Goal: Task Accomplishment & Management: Use online tool/utility

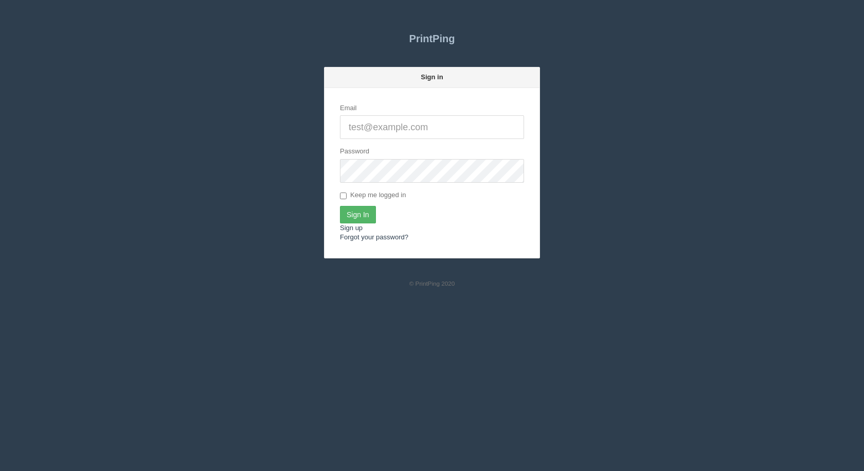
type input "[EMAIL_ADDRESS][DOMAIN_NAME]"
click at [369, 217] on input "Sign In" at bounding box center [358, 214] width 36 height 17
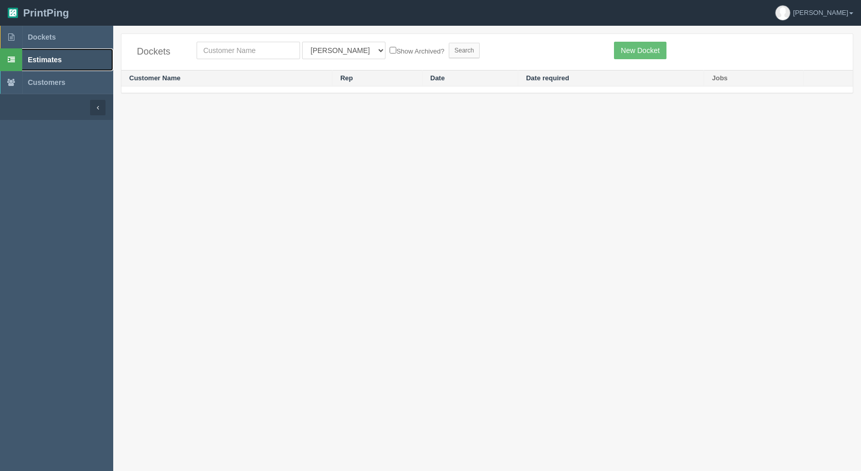
click at [43, 58] on span "Estimates" at bounding box center [45, 60] width 34 height 8
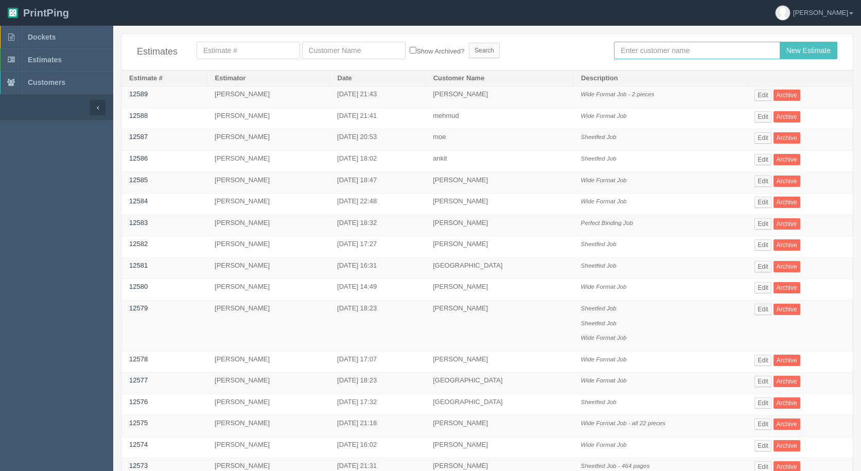
click at [687, 50] on input "text" at bounding box center [697, 50] width 166 height 17
type input "[PERSON_NAME]"
click at [779, 42] on input "New Estimate" at bounding box center [808, 50] width 58 height 17
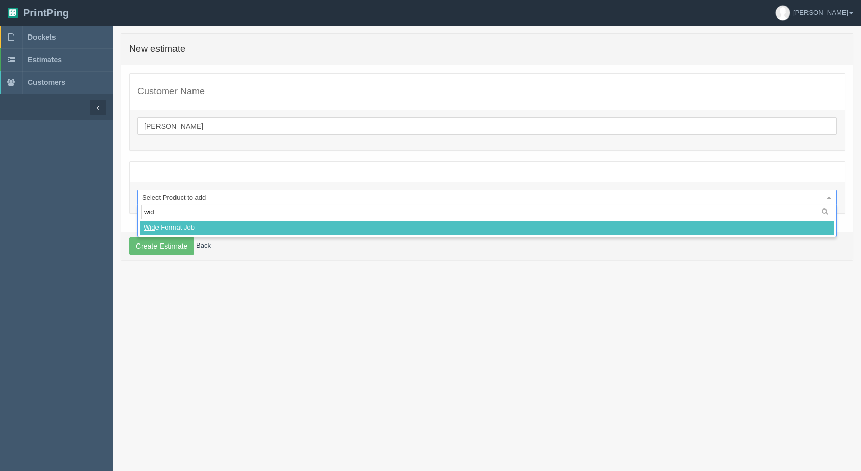
type input "wide"
select select
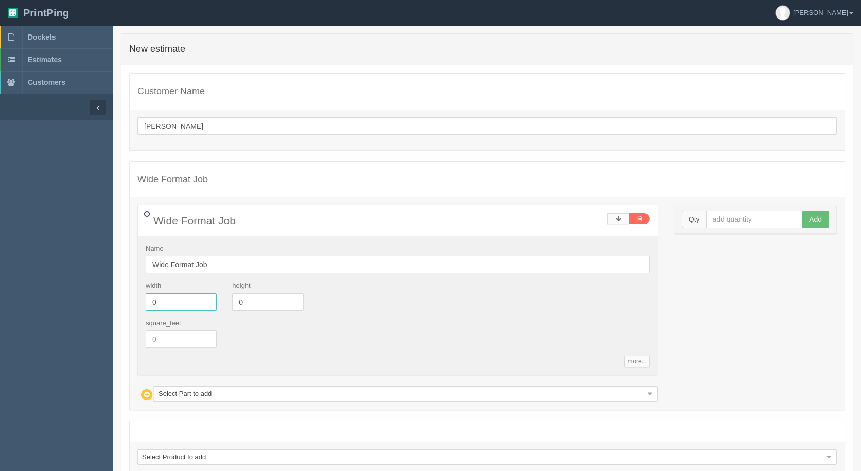
drag, startPoint x: 184, startPoint y: 307, endPoint x: 89, endPoint y: 284, distance: 97.3
click at [92, 286] on section "Dockets Estimates Customers" at bounding box center [430, 282] width 861 height 512
type input "24.5"
type input "12.5"
click at [744, 222] on input "text" at bounding box center [754, 218] width 97 height 17
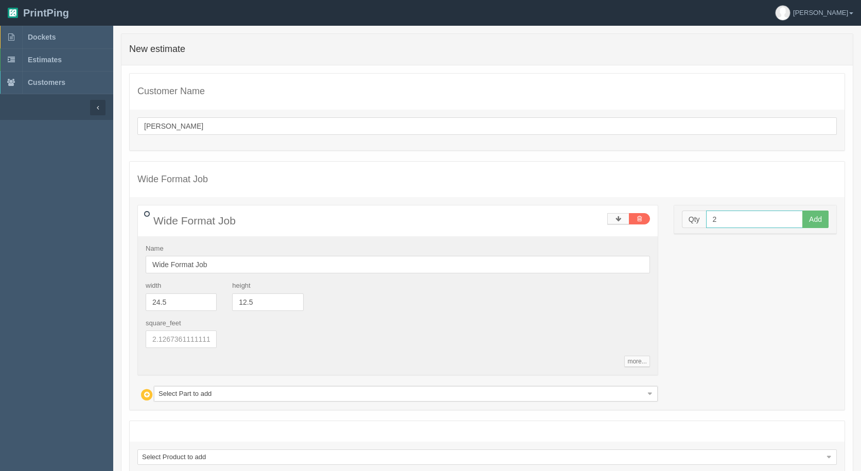
type input "2"
click at [802, 210] on button "Add" at bounding box center [815, 218] width 26 height 17
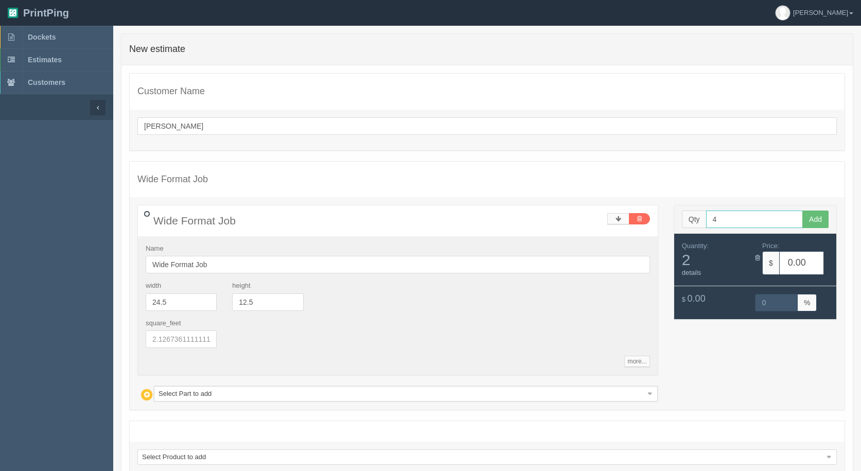
type input "4"
click at [802, 210] on button "Add" at bounding box center [815, 218] width 26 height 17
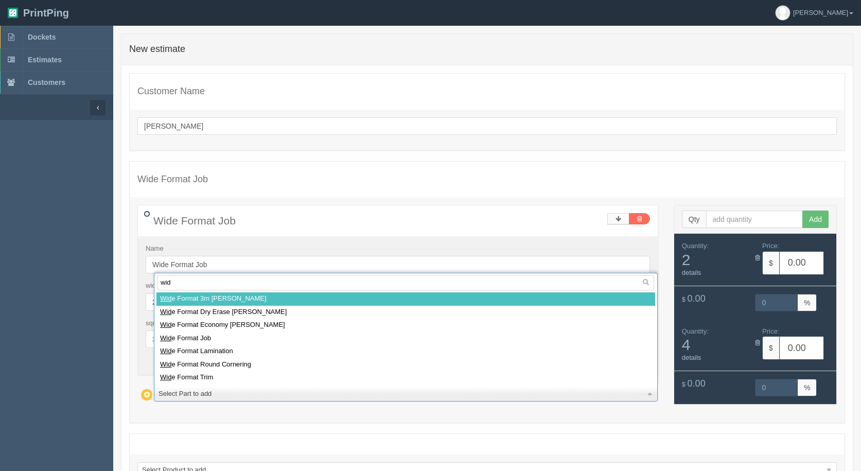
type input "wide"
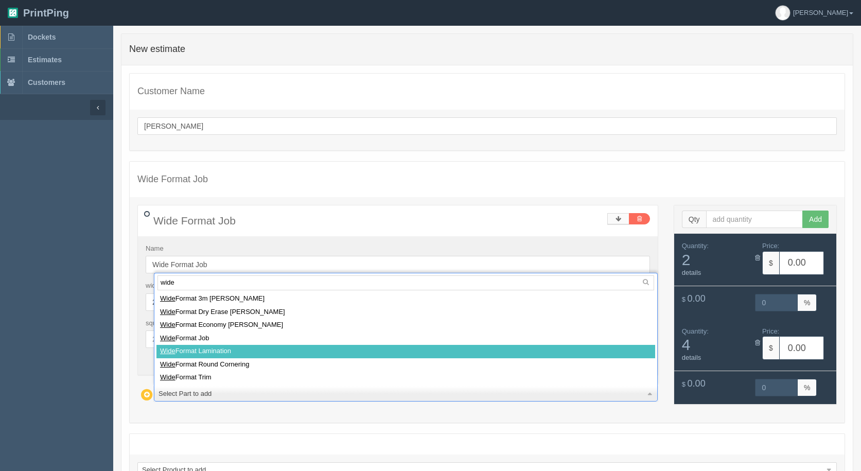
select select
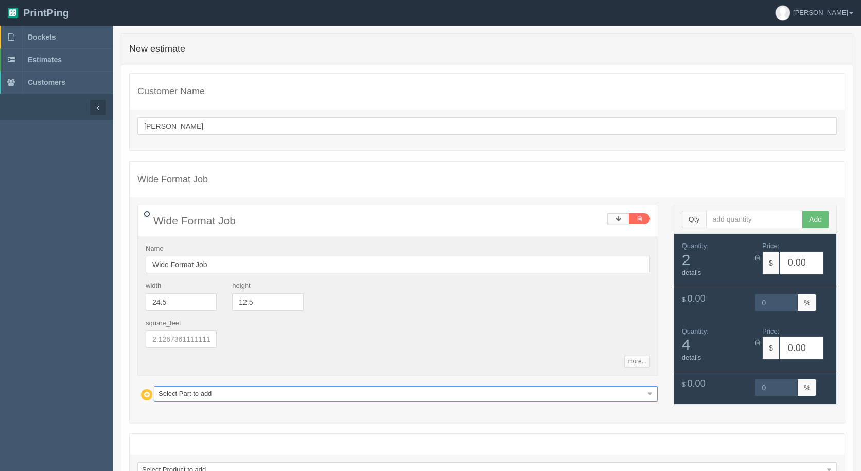
type input "12.84"
type input "14.95"
type input "20.70"
type input "15.00"
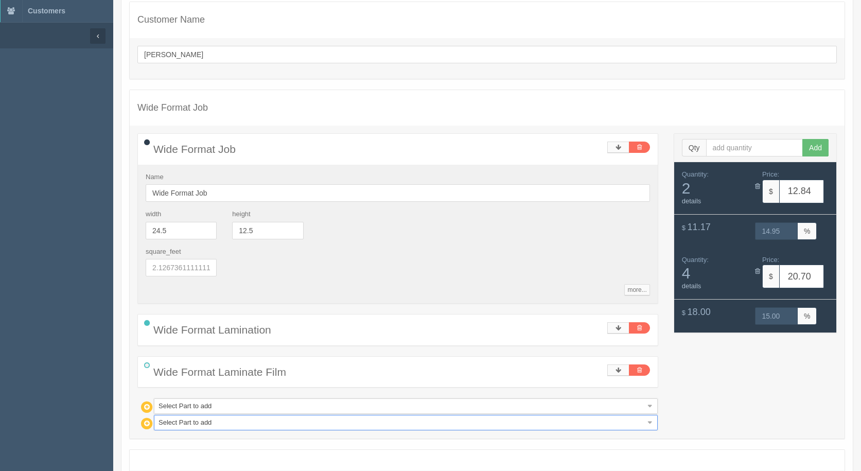
scroll to position [167, 0]
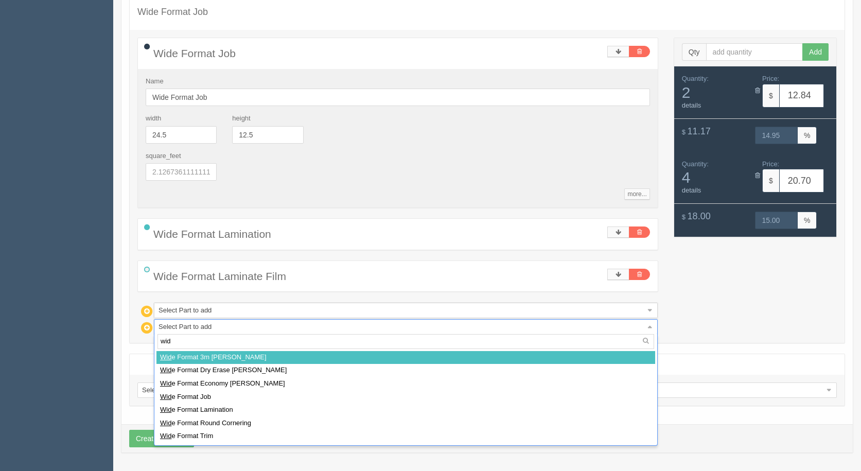
type input "wide"
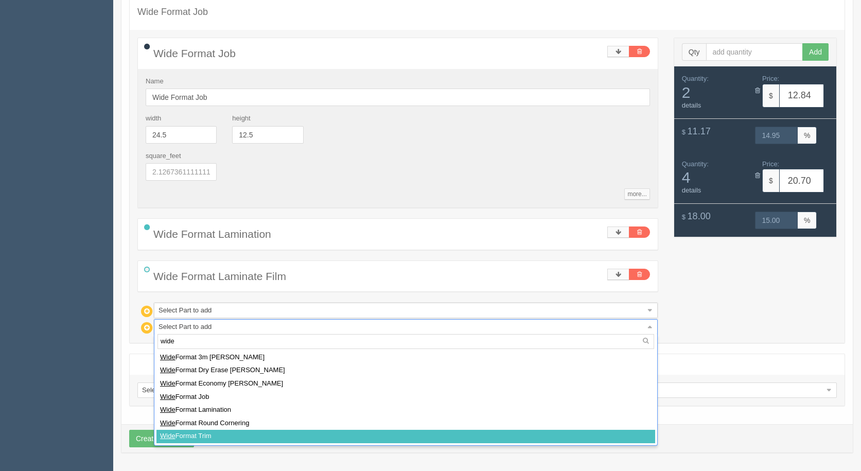
select select
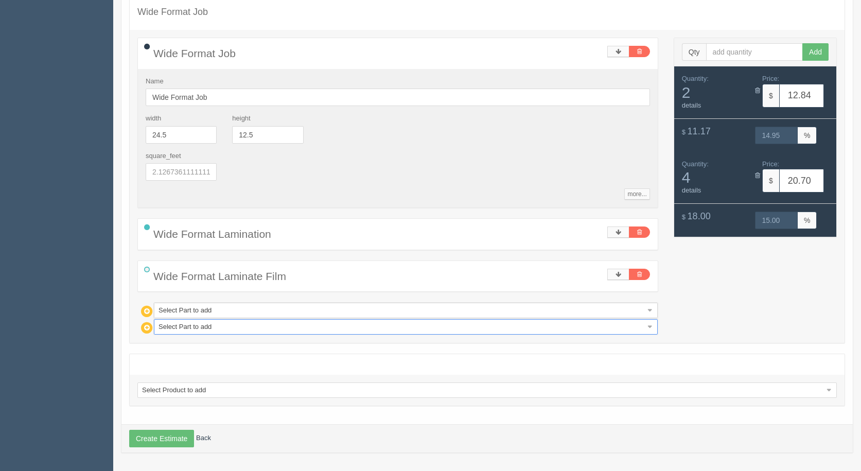
type input "14.96"
type input "14.99"
type input "24.94"
type input "14.98"
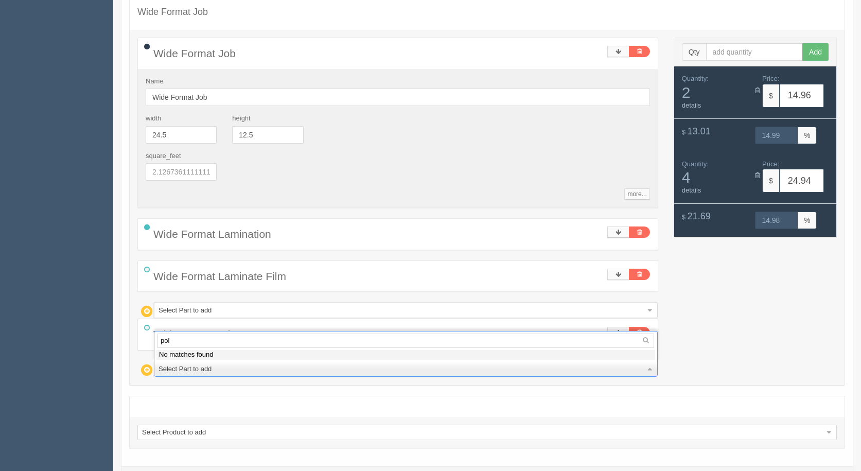
type input "poly"
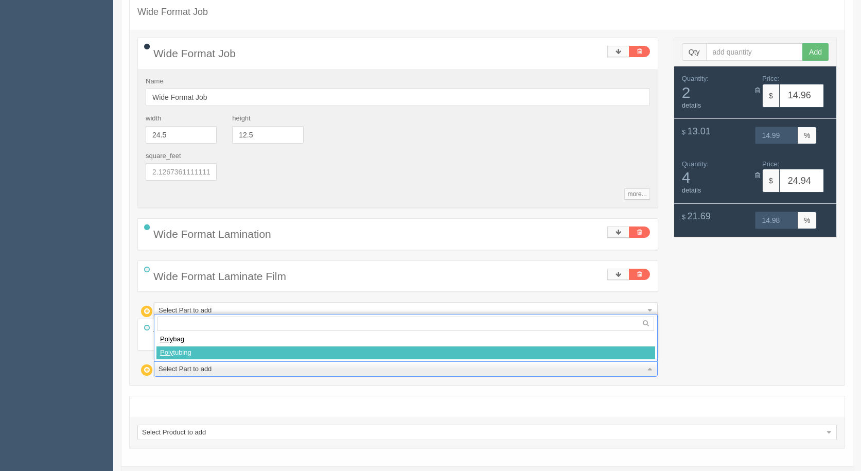
select select
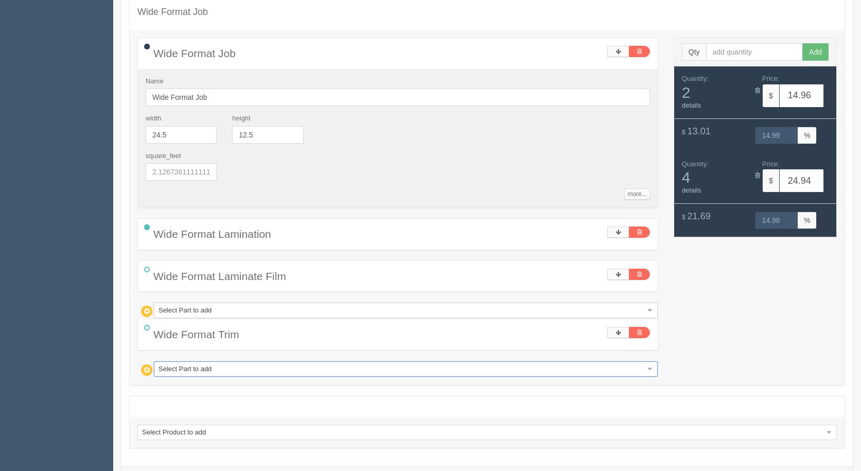
type input "18.02"
type input "15.00"
type input "31.06"
type input "14.99"
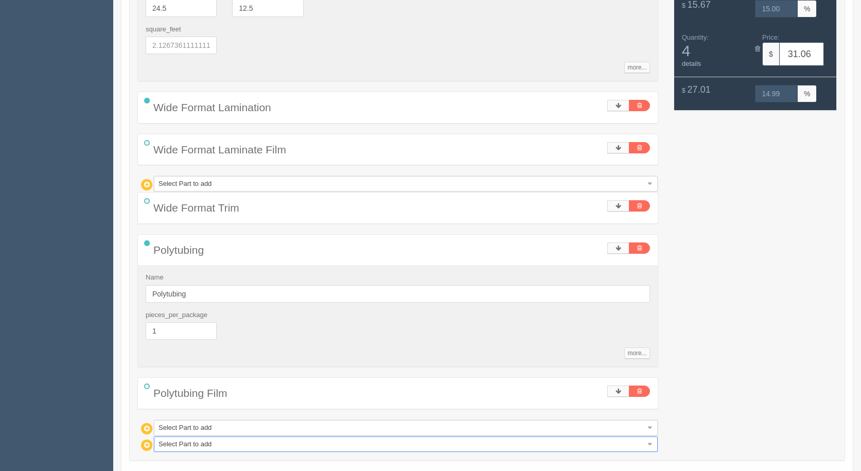
scroll to position [322, 0]
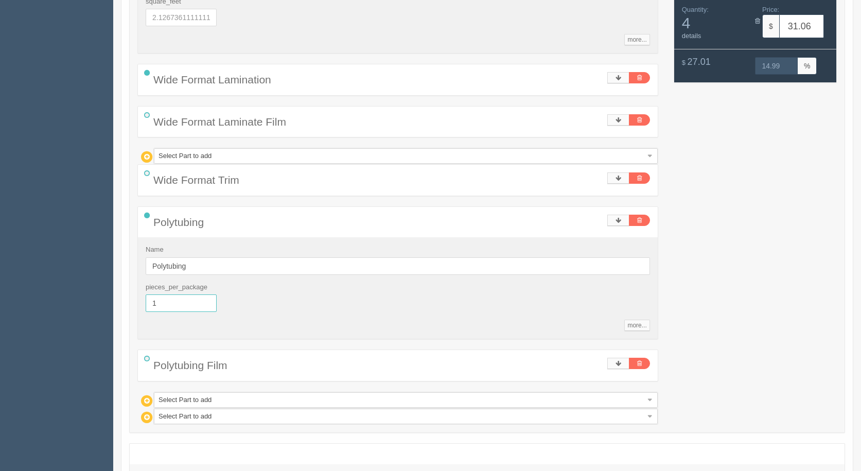
drag, startPoint x: 170, startPoint y: 307, endPoint x: 107, endPoint y: 302, distance: 62.9
click at [107, 302] on section "Dockets Estimates Customers" at bounding box center [430, 132] width 861 height 856
type input "2"
type input "16.49"
type input "14.99"
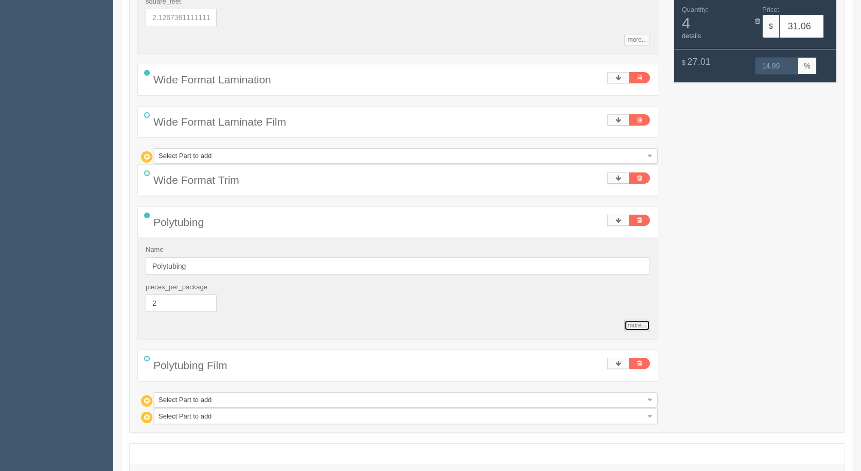
type input "28.00"
type input "14.99"
click at [619, 117] on icon at bounding box center [618, 120] width 6 height 6
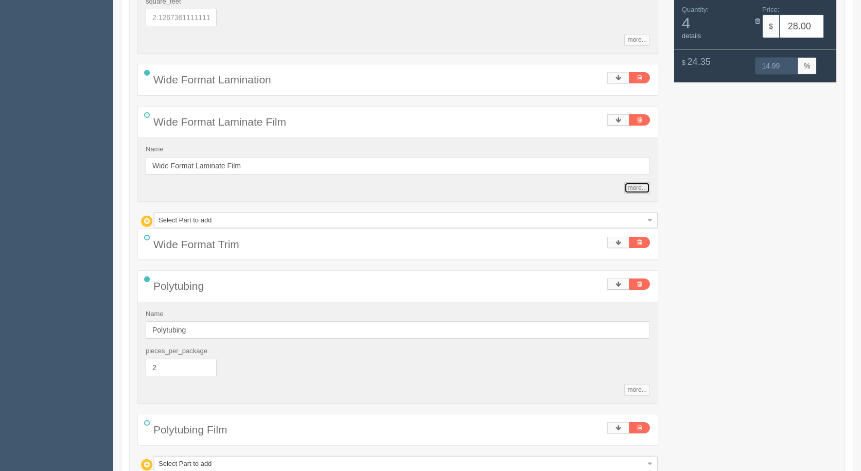
click at [642, 188] on link "more..." at bounding box center [636, 187] width 25 height 11
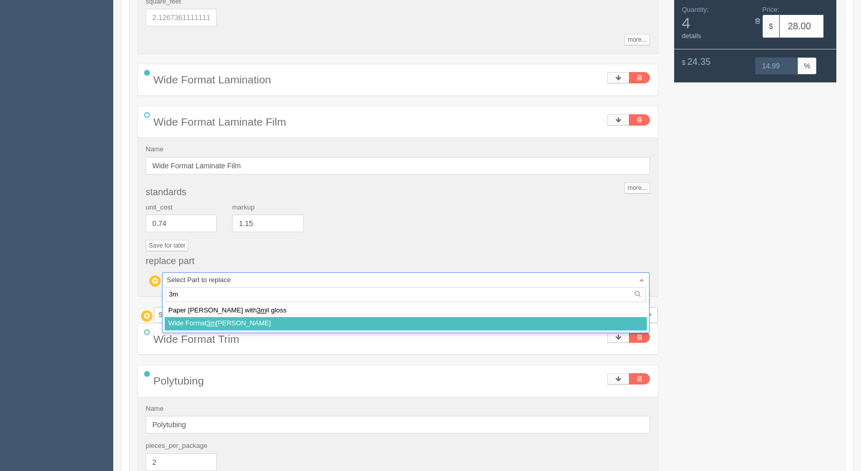
type input "3m"
select select
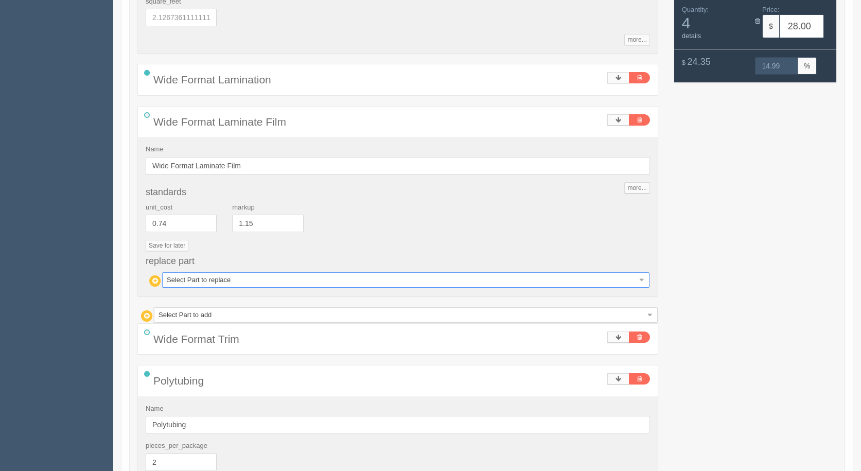
type input "18.45"
type input "15.02"
type input "31.91"
type input "14.99"
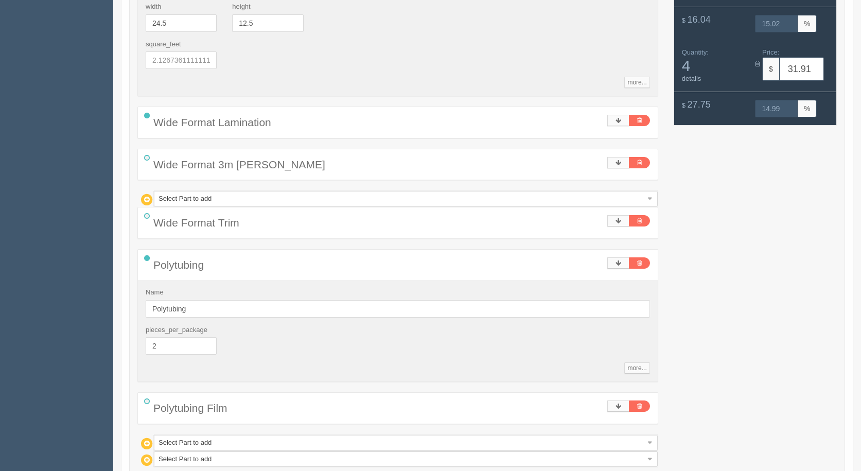
scroll to position [411, 0]
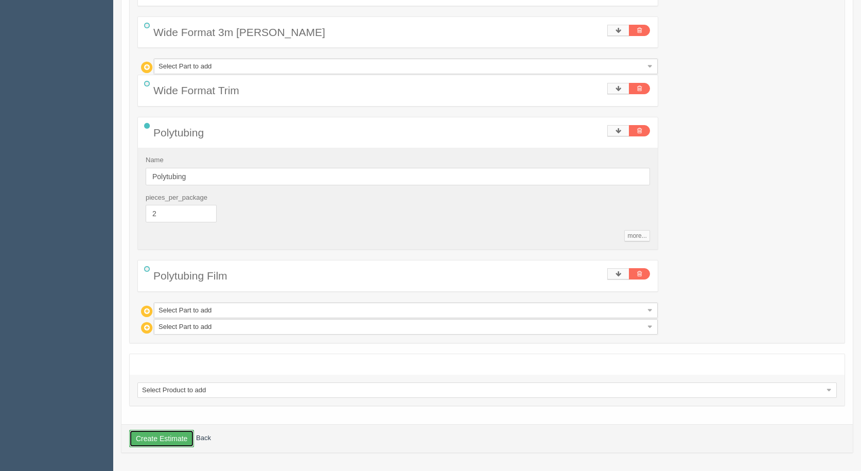
click at [167, 439] on button "Create Estimate" at bounding box center [161, 438] width 65 height 17
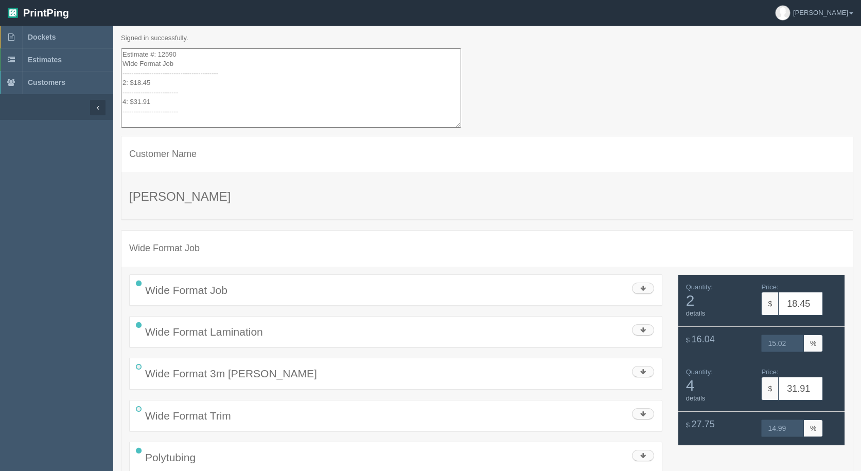
drag, startPoint x: 172, startPoint y: 109, endPoint x: 76, endPoint y: 17, distance: 133.2
click at [67, 25] on section "PrintPing [PERSON_NAME] Administration Edit account ( [EMAIL_ADDRESS][DOMAIN_NA…" at bounding box center [430, 280] width 861 height 561
click at [43, 61] on span "Estimates" at bounding box center [45, 60] width 34 height 8
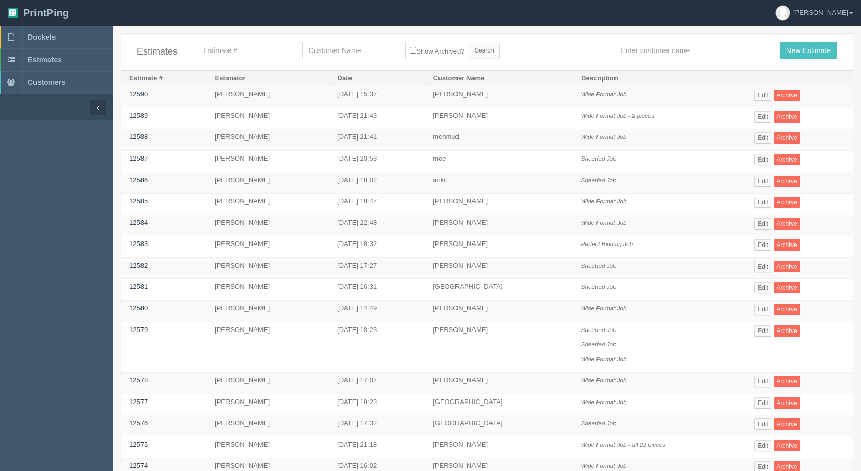
click at [221, 53] on input "text" at bounding box center [248, 50] width 103 height 17
type input "12544"
click at [469, 43] on input "Search" at bounding box center [484, 50] width 31 height 15
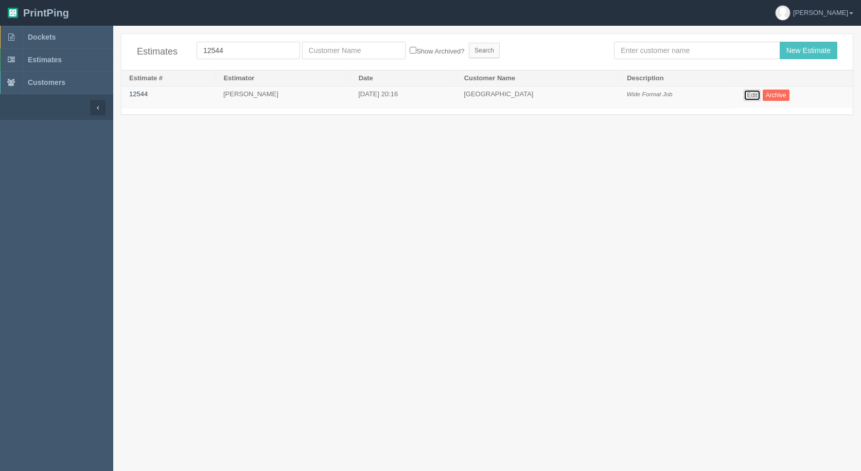
click at [747, 93] on link "Edit" at bounding box center [751, 95] width 17 height 11
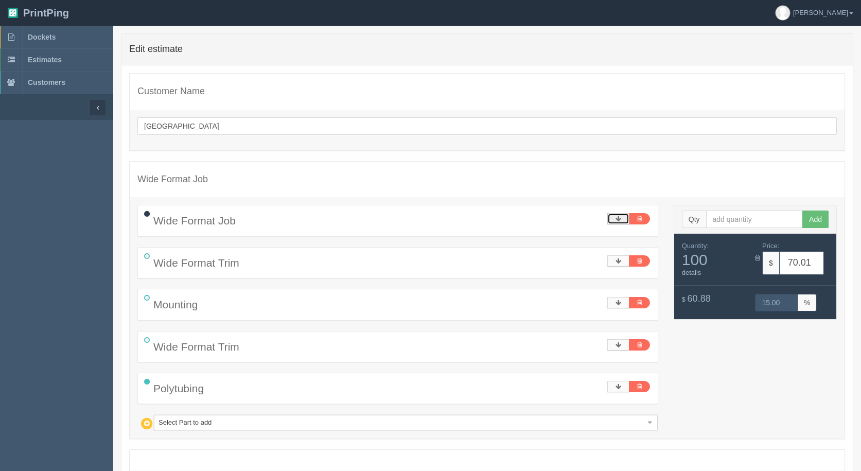
click at [614, 216] on link at bounding box center [618, 218] width 22 height 11
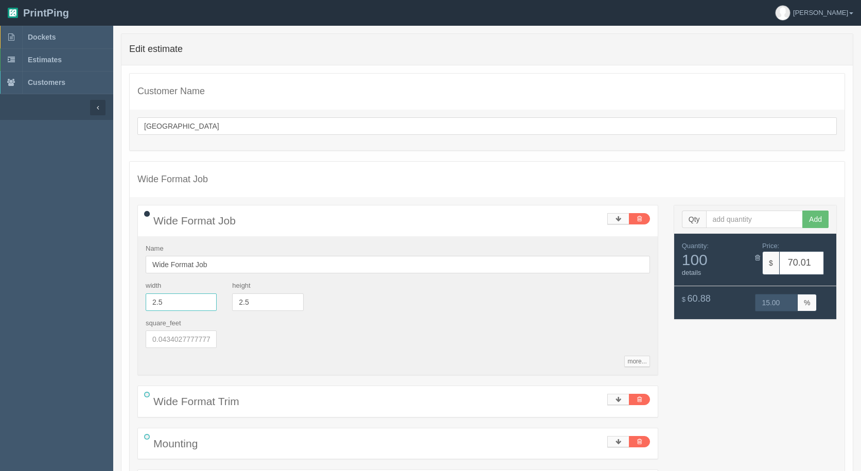
drag, startPoint x: 116, startPoint y: 302, endPoint x: 42, endPoint y: 283, distance: 76.4
click at [32, 287] on section "Dockets Estimates Customers" at bounding box center [430, 366] width 861 height 680
type input "6"
type input "165.88"
type input "15.00"
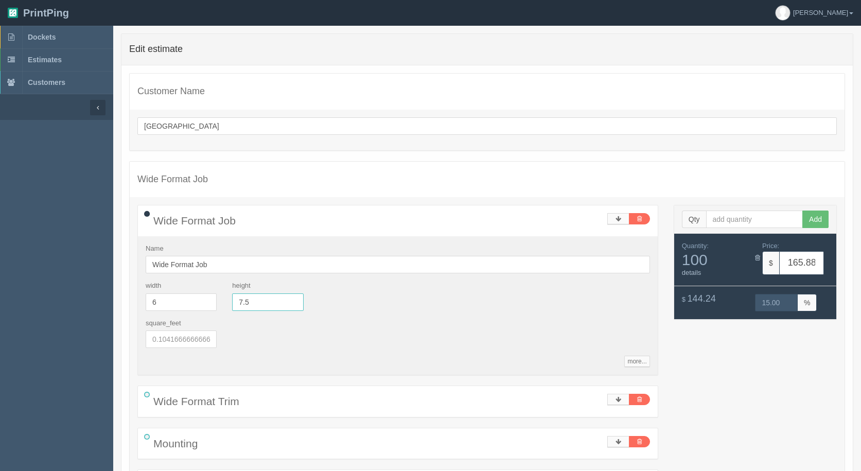
type input "7.5"
type input "494.57"
type input "15.00"
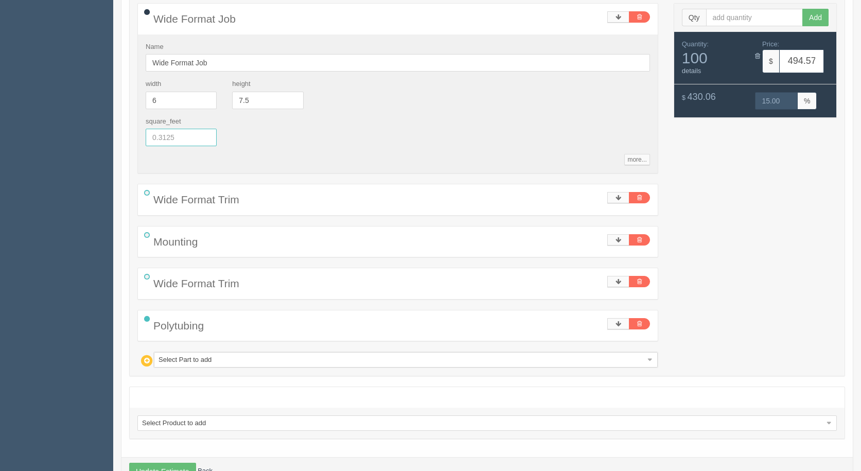
scroll to position [206, 0]
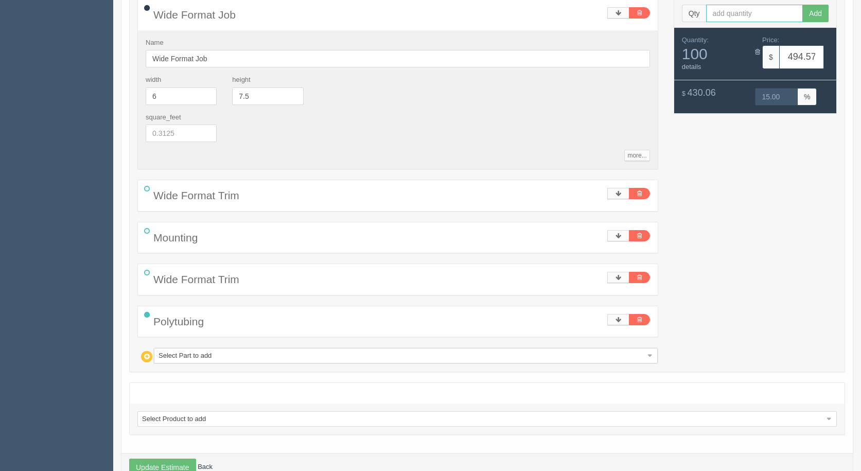
click at [732, 13] on input "text" at bounding box center [754, 13] width 97 height 17
type input "1000"
click at [802, 5] on button "Add" at bounding box center [815, 13] width 26 height 17
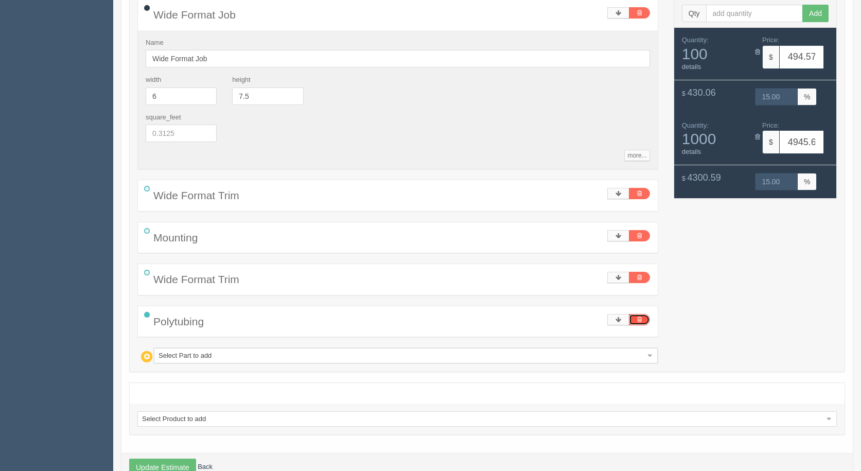
click at [637, 318] on icon at bounding box center [639, 319] width 5 height 6
type input "493.04"
type input "15.00"
type input "4930.39"
type input "15.00"
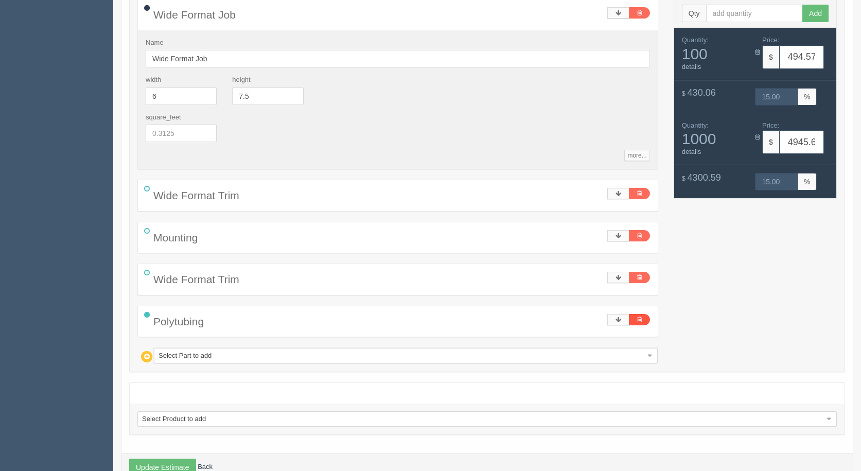
scroll to position [193, 0]
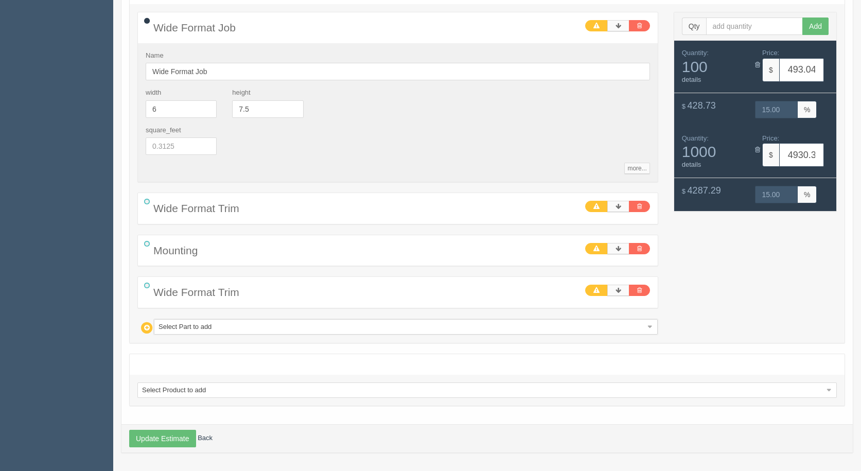
click at [572, 280] on div "Wide Format Trim" at bounding box center [398, 292] width 520 height 30
click at [498, 147] on div "square_feet" at bounding box center [398, 145] width 520 height 38
click at [617, 204] on icon at bounding box center [618, 206] width 6 height 6
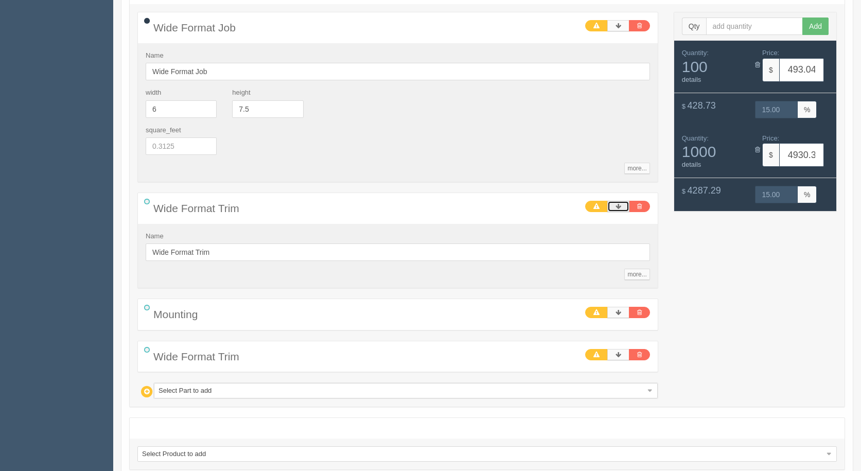
click at [617, 204] on icon at bounding box center [618, 206] width 6 height 6
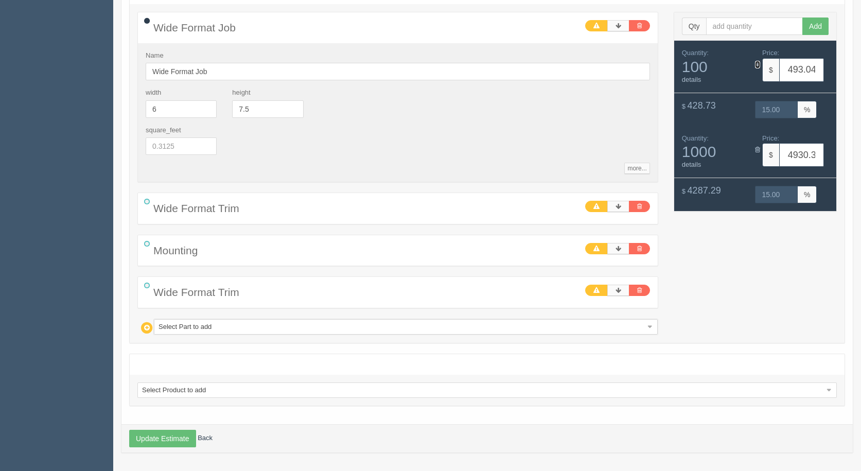
click at [756, 64] on icon at bounding box center [757, 64] width 5 height 7
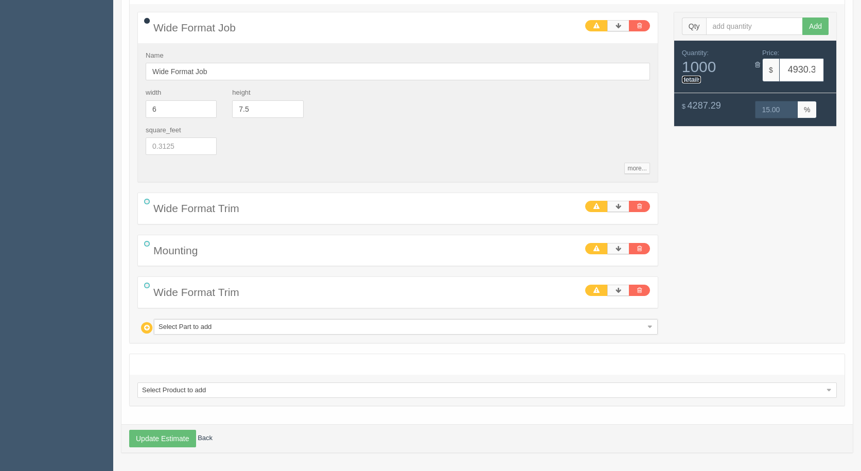
click at [693, 80] on link "details" at bounding box center [692, 80] width 20 height 8
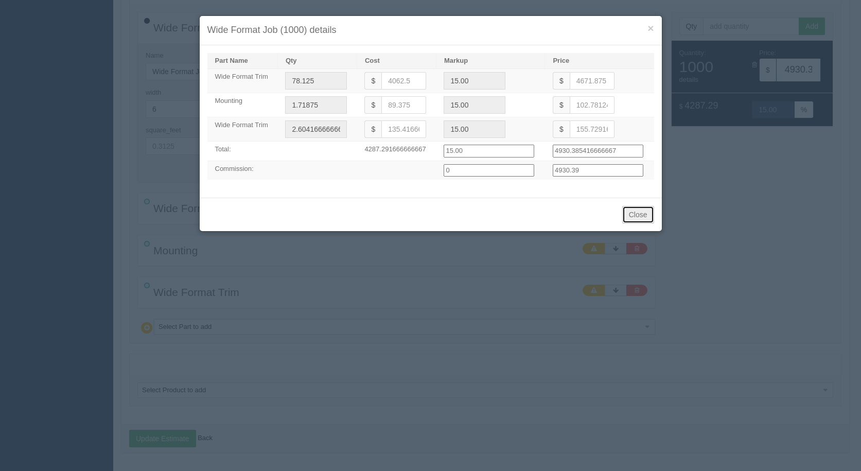
click at [629, 212] on button "Close" at bounding box center [638, 214] width 32 height 17
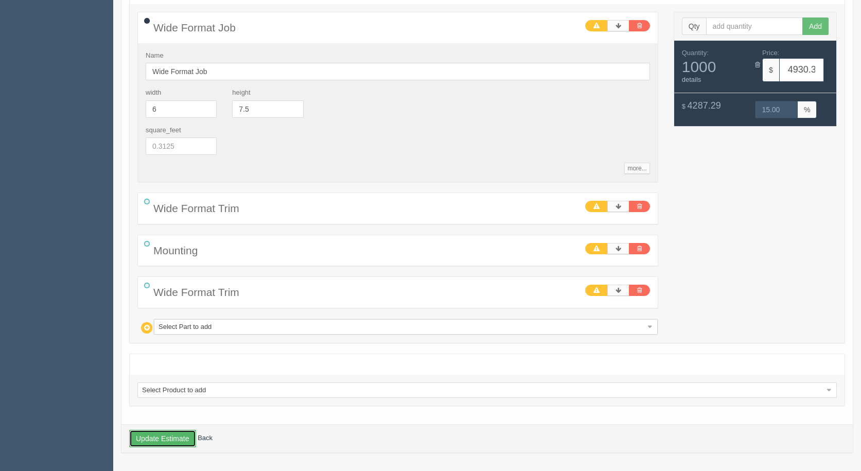
click at [164, 437] on button "Update Estimate" at bounding box center [162, 438] width 67 height 17
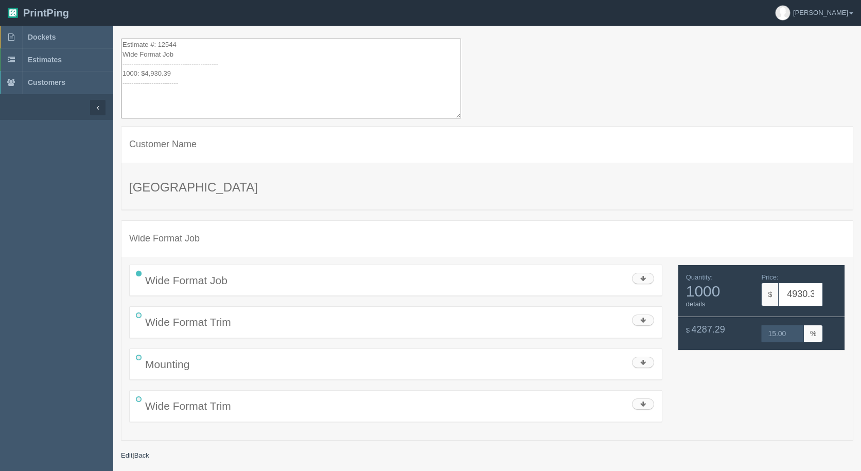
drag, startPoint x: 193, startPoint y: 88, endPoint x: 101, endPoint y: 6, distance: 123.5
click at [75, 0] on html "PrintPing [PERSON_NAME] Administration Edit account ( [EMAIL_ADDRESS][DOMAIN_NA…" at bounding box center [430, 248] width 861 height 496
